Goal: Task Accomplishment & Management: Use online tool/utility

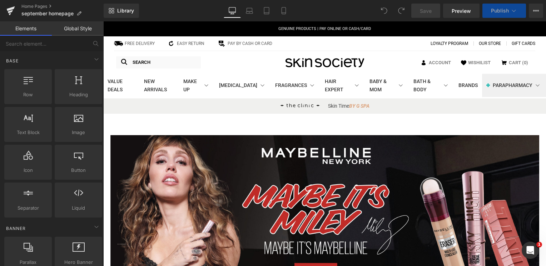
scroll to position [714, 0]
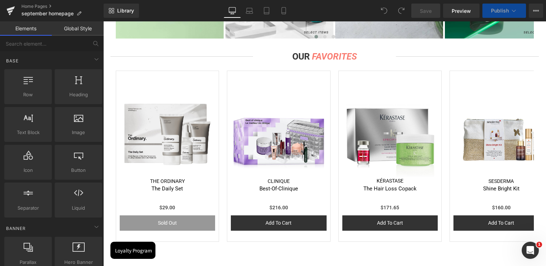
click at [171, 115] on img at bounding box center [168, 130] width 96 height 96
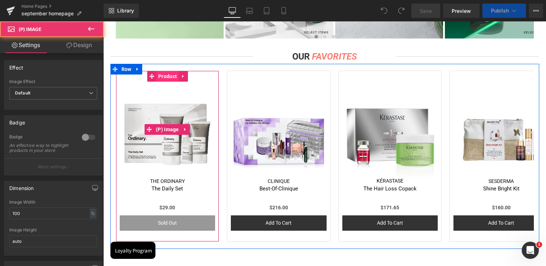
scroll to position [0, 0]
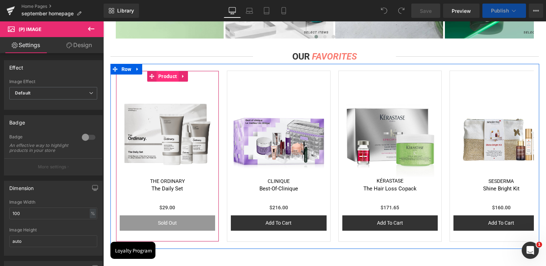
click at [160, 76] on span "Product" at bounding box center [167, 76] width 22 height 11
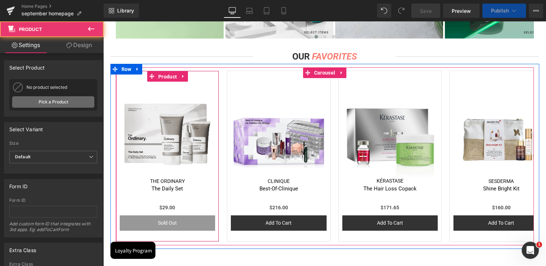
click at [71, 103] on link "Pick a Product" at bounding box center [53, 101] width 82 height 11
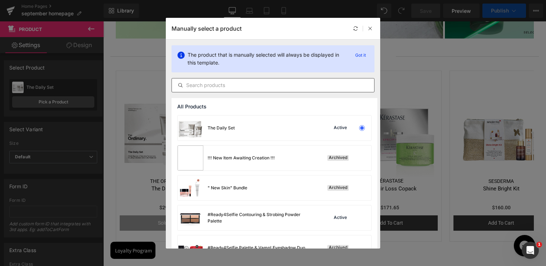
click at [224, 88] on input "text" at bounding box center [273, 85] width 202 height 9
click at [224, 86] on input "text" at bounding box center [273, 85] width 202 height 9
click at [224, 84] on input "text" at bounding box center [273, 85] width 202 height 9
paste input "set-super-glow"
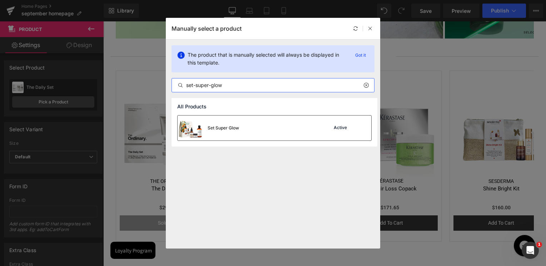
type input "set-super-glow"
click at [225, 133] on div "Set Super Glow" at bounding box center [208, 128] width 61 height 25
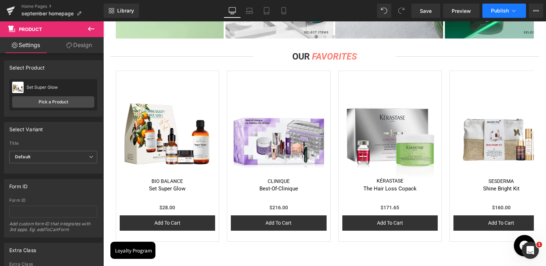
click at [496, 9] on span "Publish" at bounding box center [500, 11] width 18 height 6
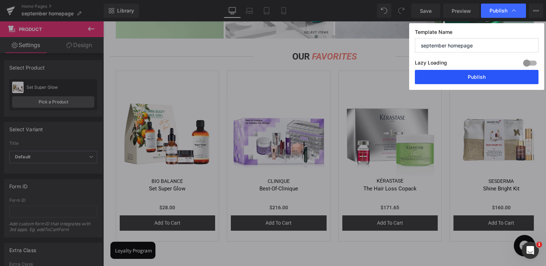
click at [479, 74] on button "Publish" at bounding box center [477, 77] width 124 height 14
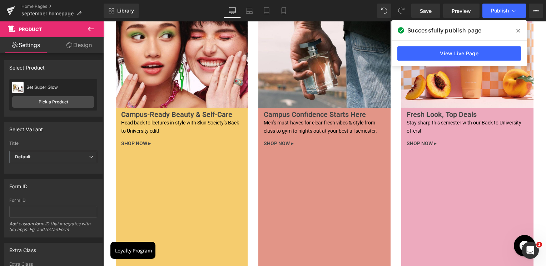
scroll to position [2143, 0]
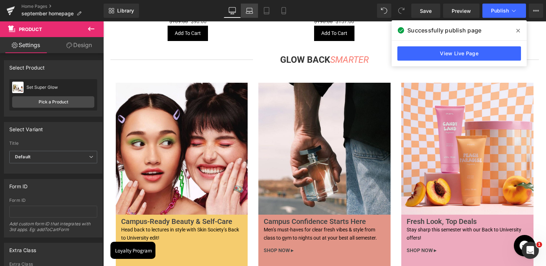
click at [249, 11] on icon at bounding box center [249, 12] width 7 height 2
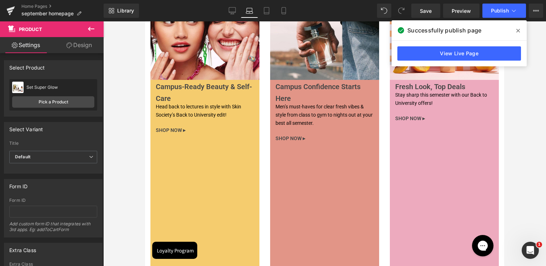
scroll to position [1986, 0]
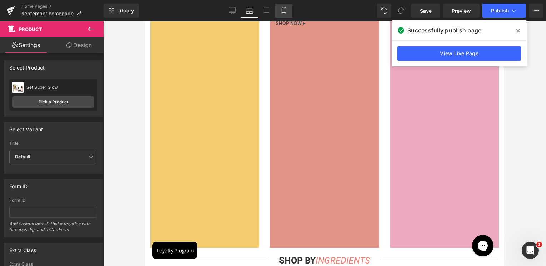
click at [290, 14] on link "Mobile" at bounding box center [283, 11] width 17 height 14
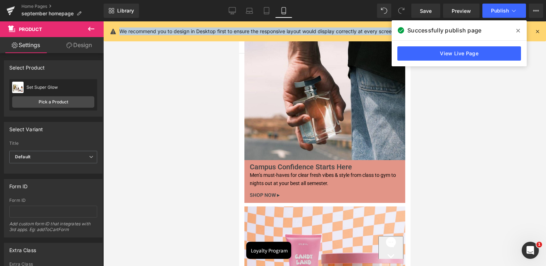
scroll to position [2010, 0]
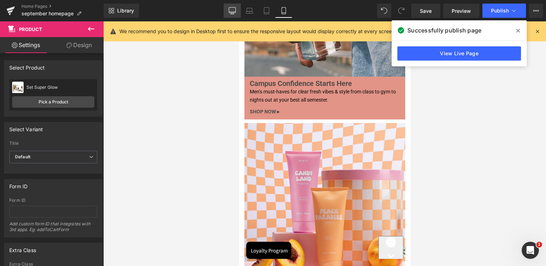
click at [235, 13] on icon at bounding box center [232, 10] width 7 height 7
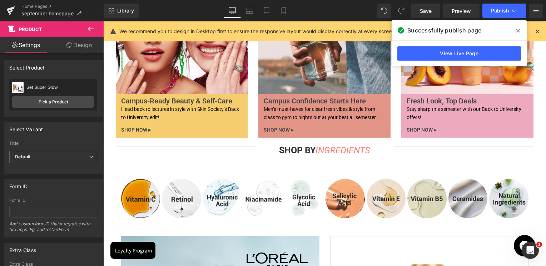
scroll to position [2233, 0]
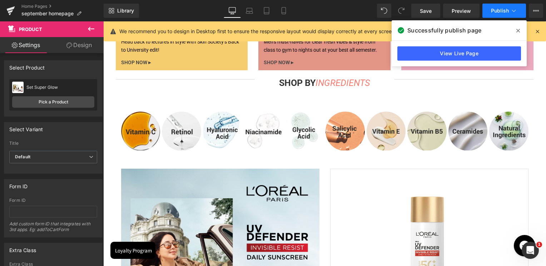
click at [506, 15] on button "Publish" at bounding box center [504, 11] width 44 height 14
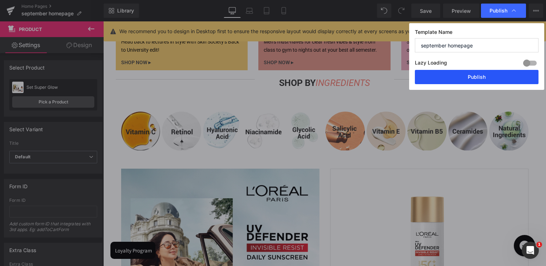
click at [480, 75] on button "Publish" at bounding box center [477, 77] width 124 height 14
